Goal: Task Accomplishment & Management: Complete application form

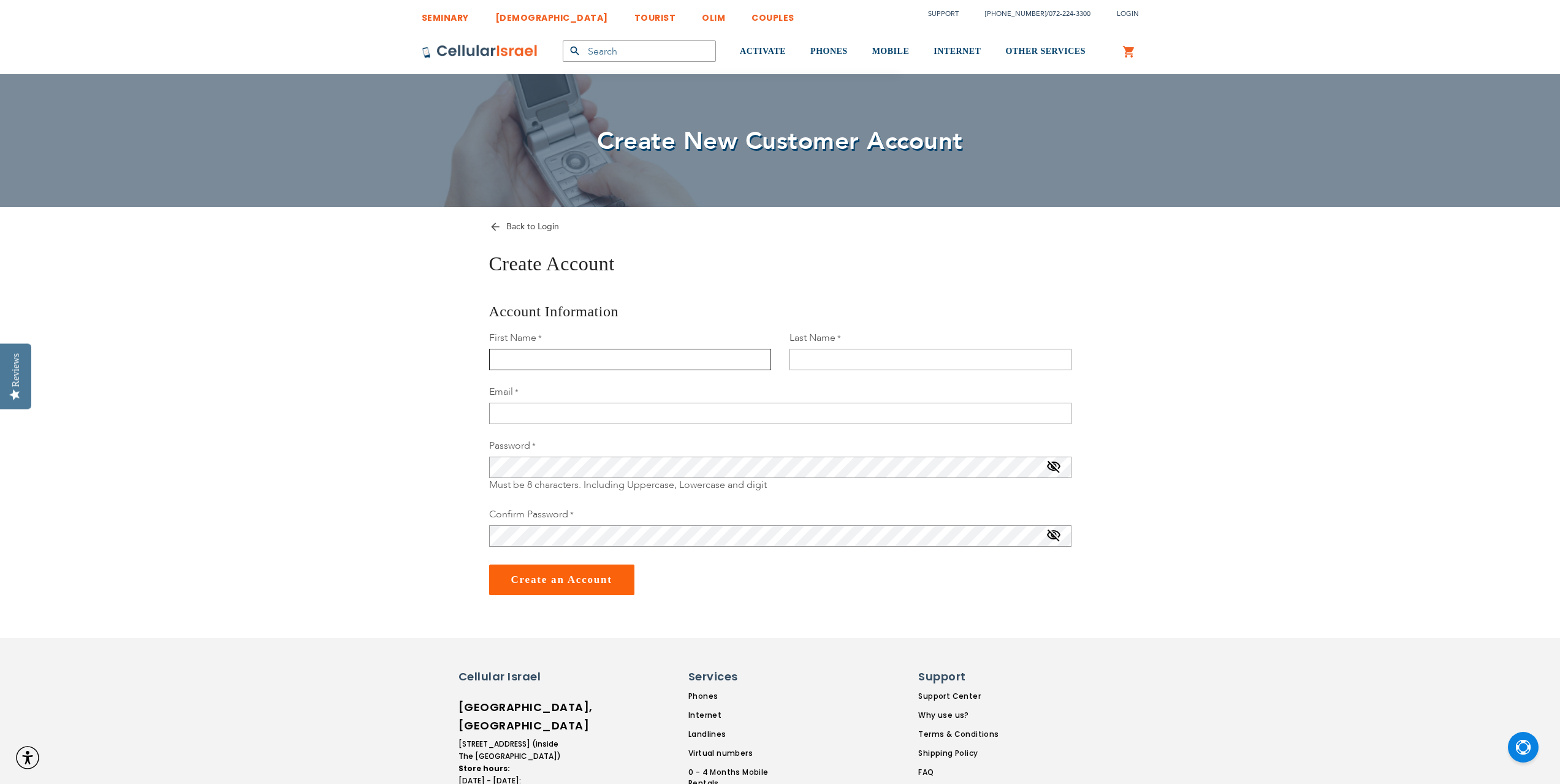
click at [541, 361] on input "First Name" at bounding box center [630, 360] width 282 height 21
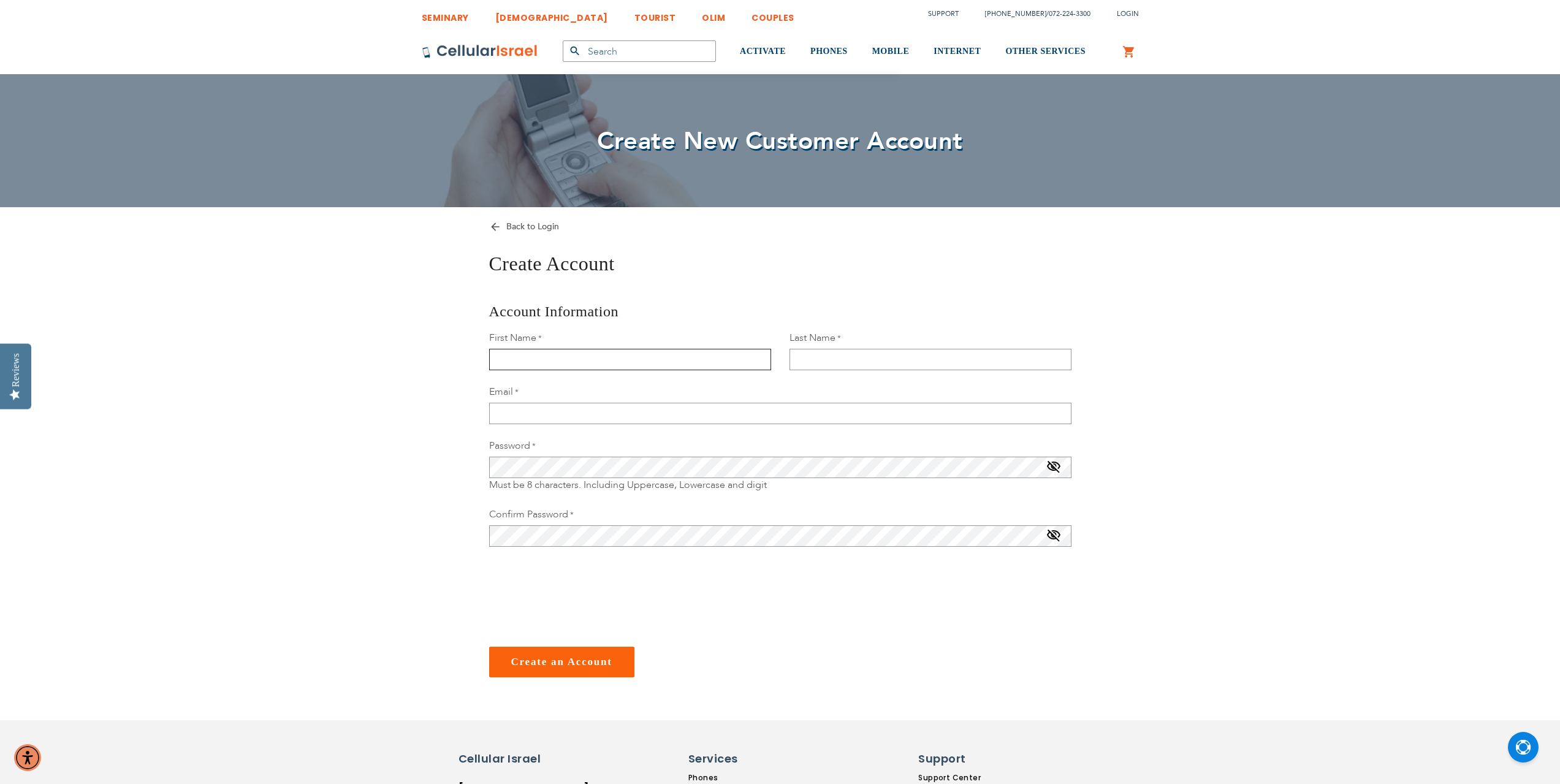
click at [535, 350] on input "First Name" at bounding box center [630, 360] width 282 height 21
type input "[PERSON_NAME]"
drag, startPoint x: 439, startPoint y: 413, endPoint x: 86, endPoint y: 423, distance: 353.1
click at [89, 423] on div "SEMINARY YESHIVA TOURIST OLIM COUPLES Support [PHONE_NUMBER] / [PHONE_NUMBER] L…" at bounding box center [780, 629] width 1560 height 1259
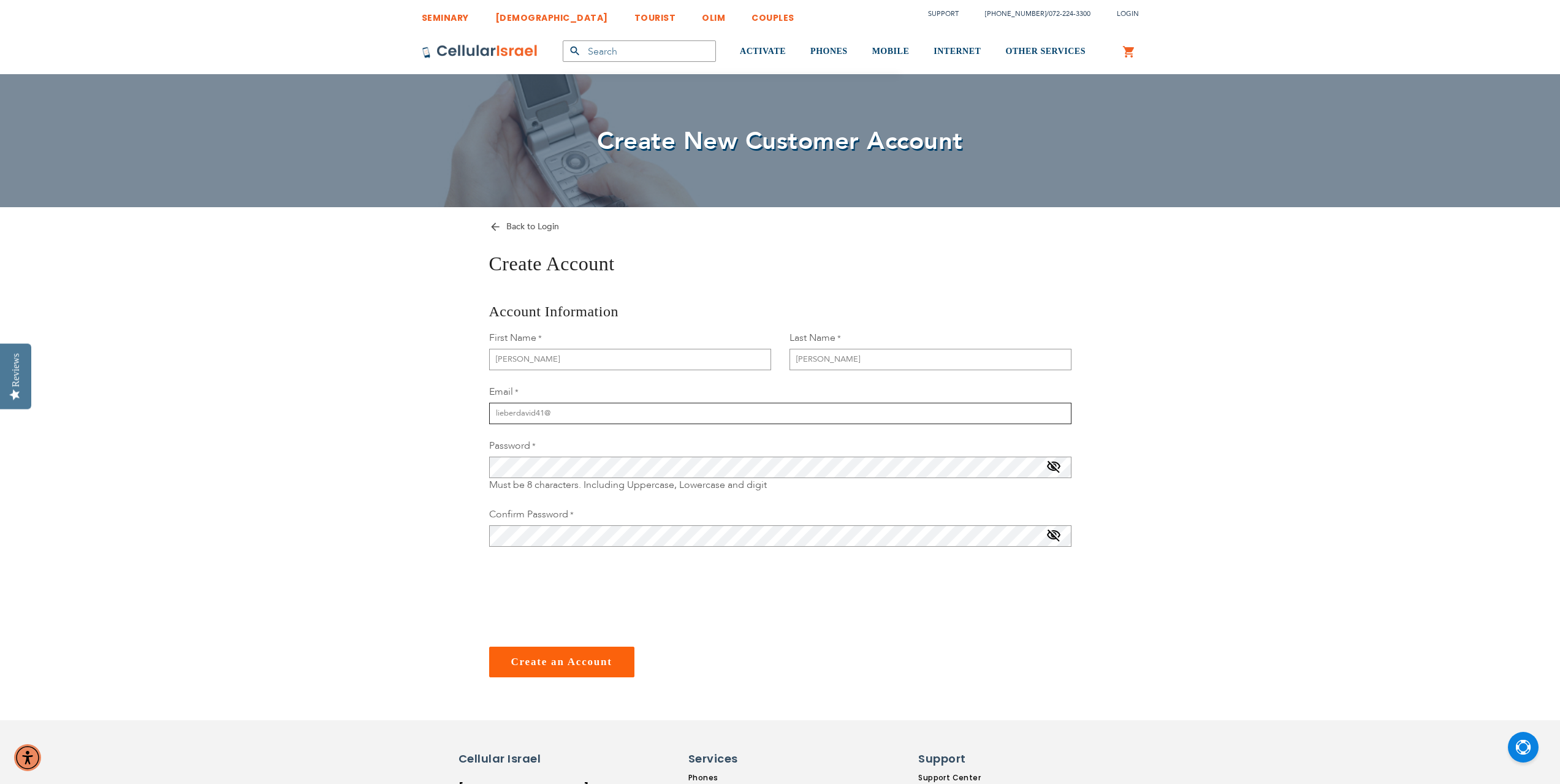
type input "[EMAIL_ADDRESS][DOMAIN_NAME]"
click at [1053, 468] on span at bounding box center [1054, 470] width 15 height 20
click at [484, 470] on form "Back to Login Create Account Account Information First Name [PERSON_NAME] Name …" at bounding box center [780, 448] width 613 height 458
checkbox input "true"
click at [532, 668] on button "Create an Account" at bounding box center [562, 662] width 145 height 30
